Goal: Use online tool/utility: Utilize a website feature to perform a specific function

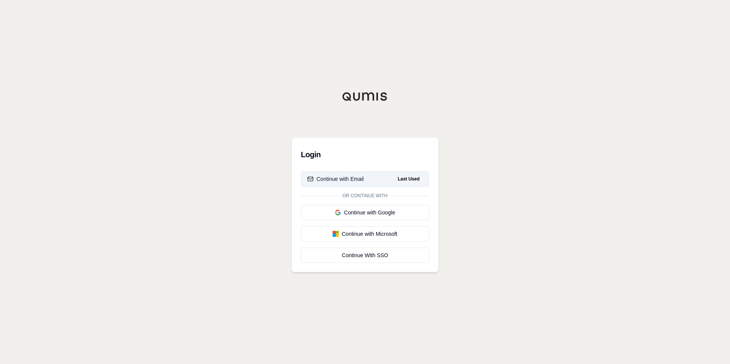
click at [360, 178] on div "Continue with Email" at bounding box center [335, 179] width 57 height 8
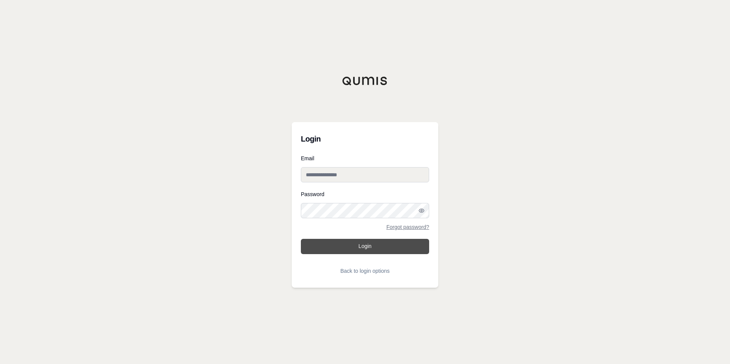
type input "**********"
click at [362, 249] on button "Login" at bounding box center [365, 246] width 128 height 15
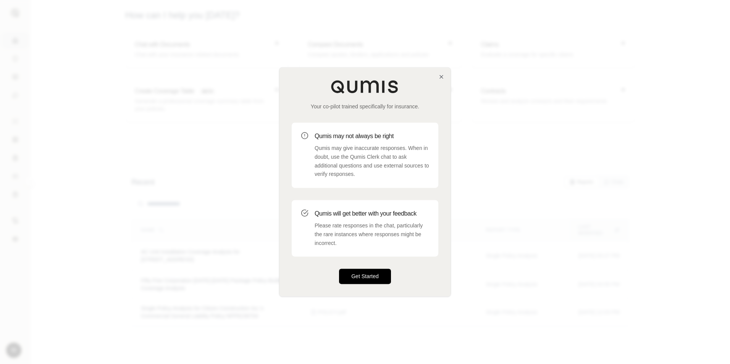
click at [378, 273] on button "Get Started" at bounding box center [365, 276] width 52 height 15
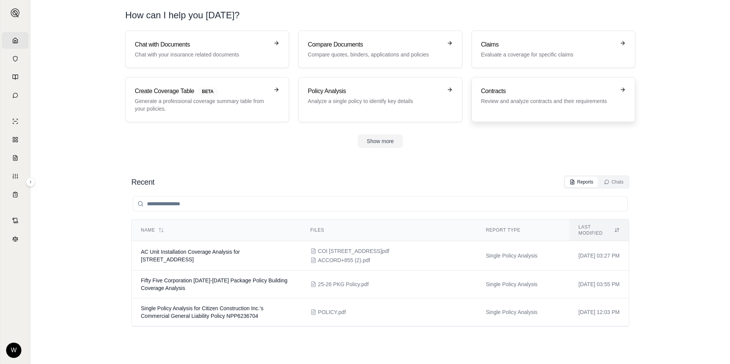
click at [535, 95] on h3 "Contracts" at bounding box center [548, 91] width 134 height 9
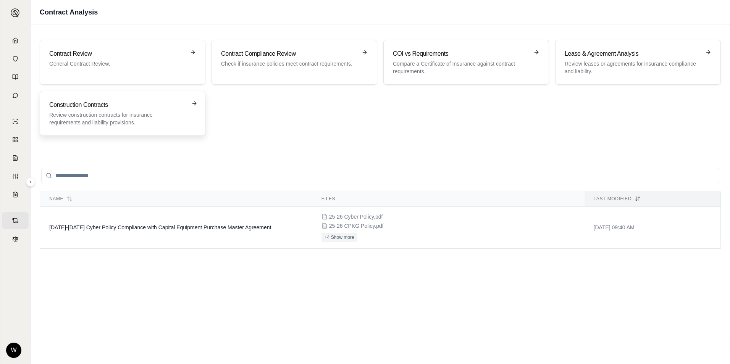
click at [126, 102] on h3 "Construction Contracts" at bounding box center [117, 104] width 136 height 9
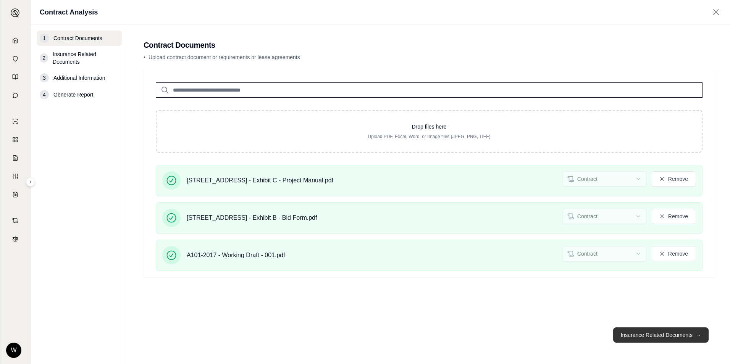
click at [635, 336] on button "Insurance Related Documents →" at bounding box center [660, 335] width 95 height 15
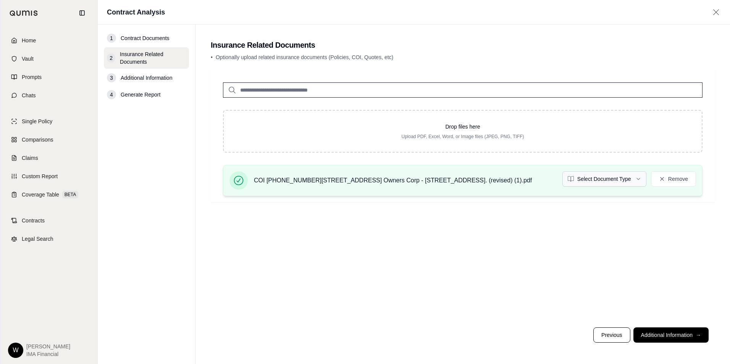
click at [614, 179] on html "Home Vault Prompts Chats Single Policy Comparisons Claims Custom Report Coverag…" at bounding box center [365, 182] width 730 height 364
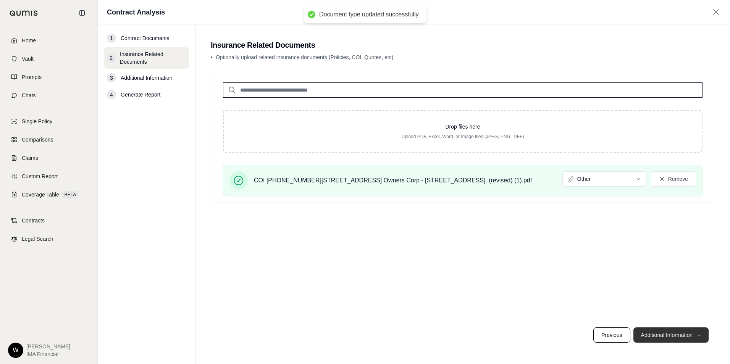
click at [668, 336] on button "Additional Information →" at bounding box center [671, 335] width 75 height 15
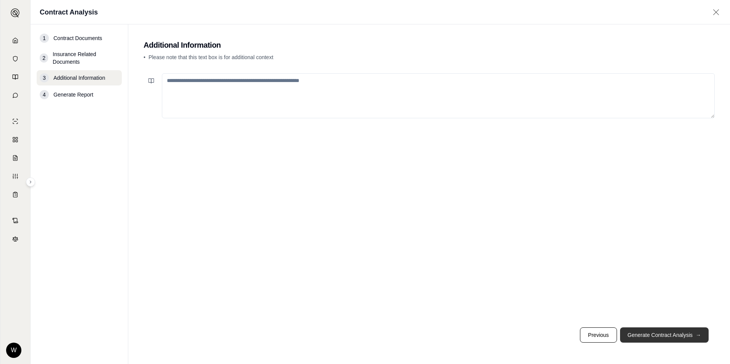
click at [665, 339] on button "Generate Contract Analysis →" at bounding box center [664, 335] width 89 height 15
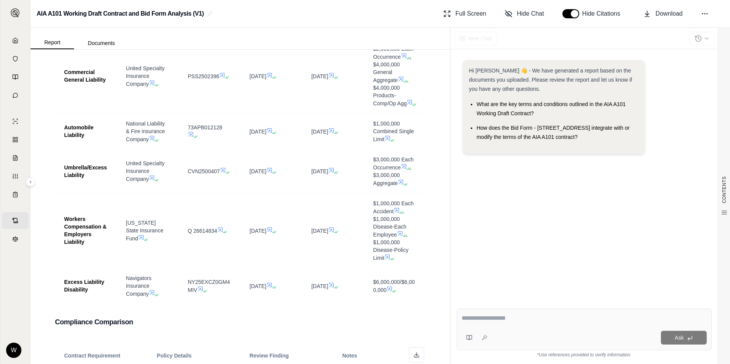
scroll to position [813, 0]
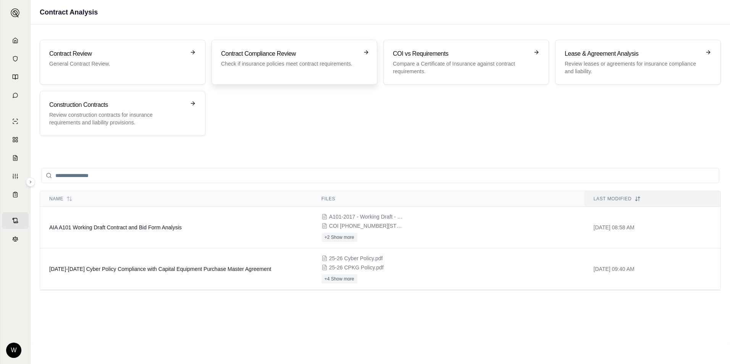
click at [246, 53] on h3 "Contract Compliance Review" at bounding box center [289, 53] width 136 height 9
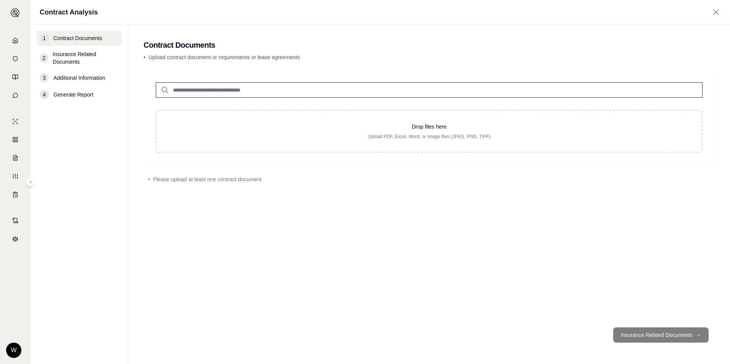
click at [71, 76] on span "Additional Information" at bounding box center [79, 78] width 52 height 8
click at [71, 92] on span "Generate Report" at bounding box center [73, 95] width 40 height 8
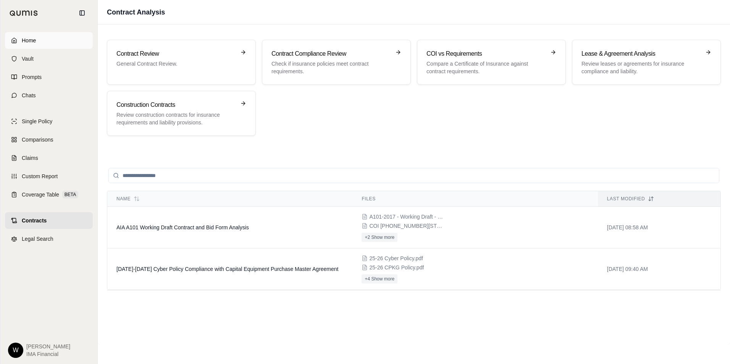
click at [44, 37] on link "Home" at bounding box center [49, 40] width 88 height 17
